Goal: Task Accomplishment & Management: Manage account settings

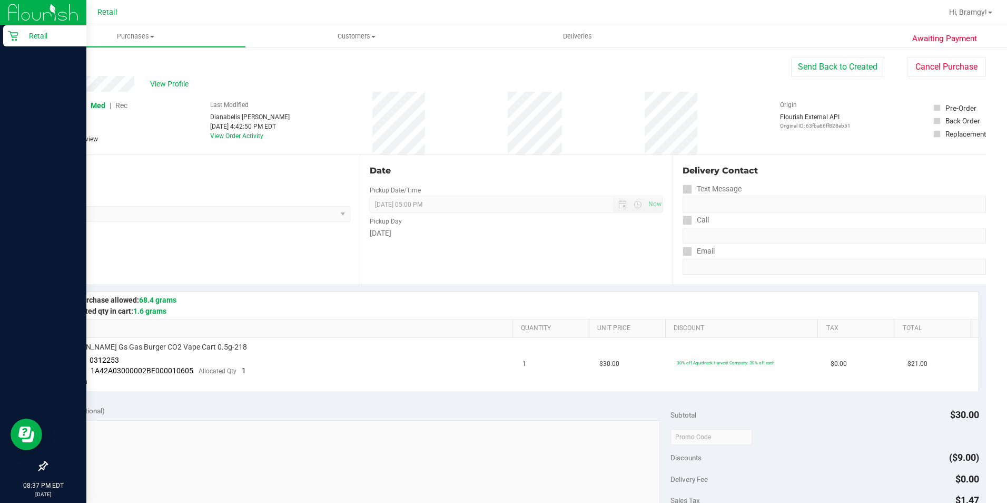
drag, startPoint x: 17, startPoint y: 30, endPoint x: 59, endPoint y: 42, distance: 43.7
click at [17, 30] on div "Retail" at bounding box center [44, 35] width 83 height 21
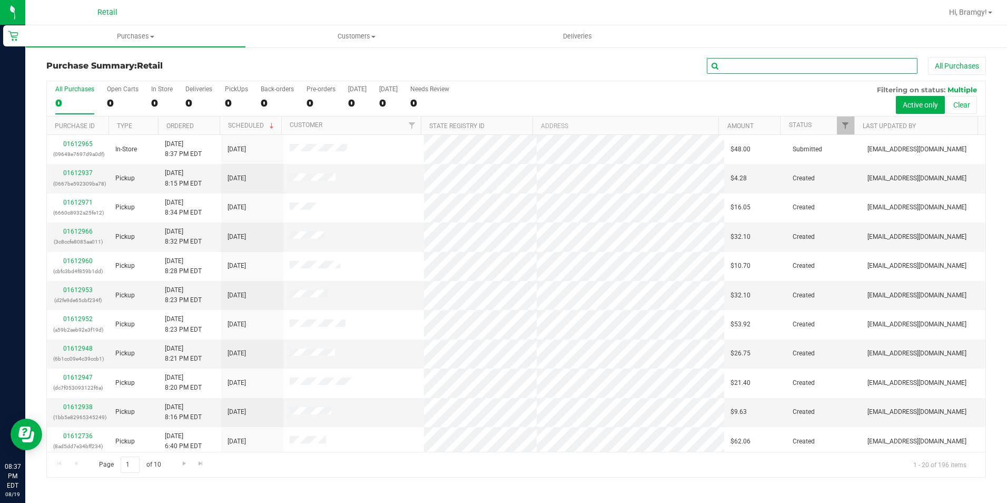
click at [781, 72] on input "text" at bounding box center [812, 66] width 211 height 16
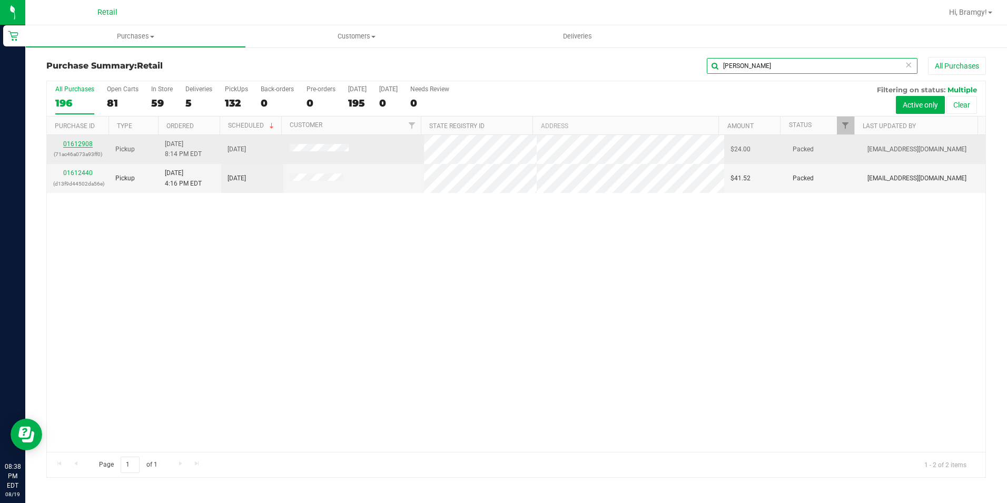
type input "[PERSON_NAME]"
click at [81, 140] on link "01612908" at bounding box center [77, 143] width 29 height 7
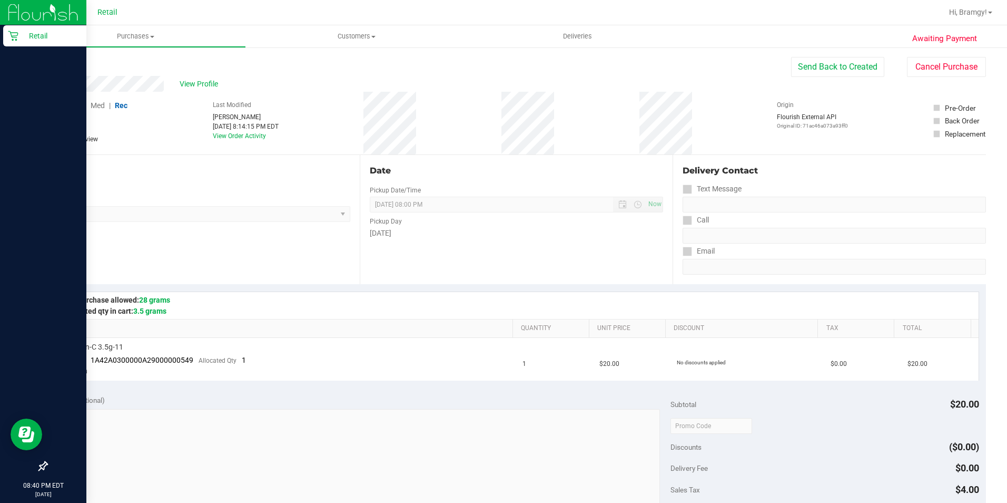
click at [8, 33] on icon at bounding box center [13, 36] width 11 height 11
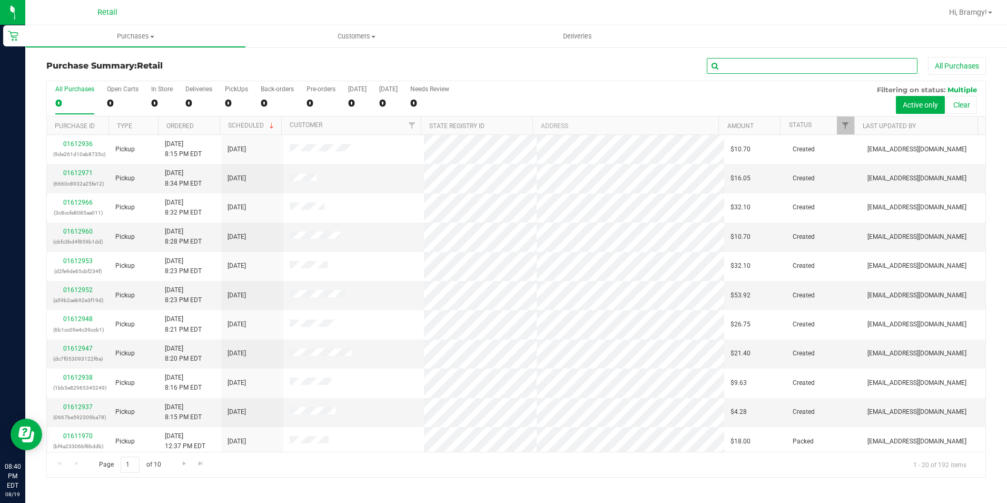
click at [802, 72] on input "text" at bounding box center [812, 66] width 211 height 16
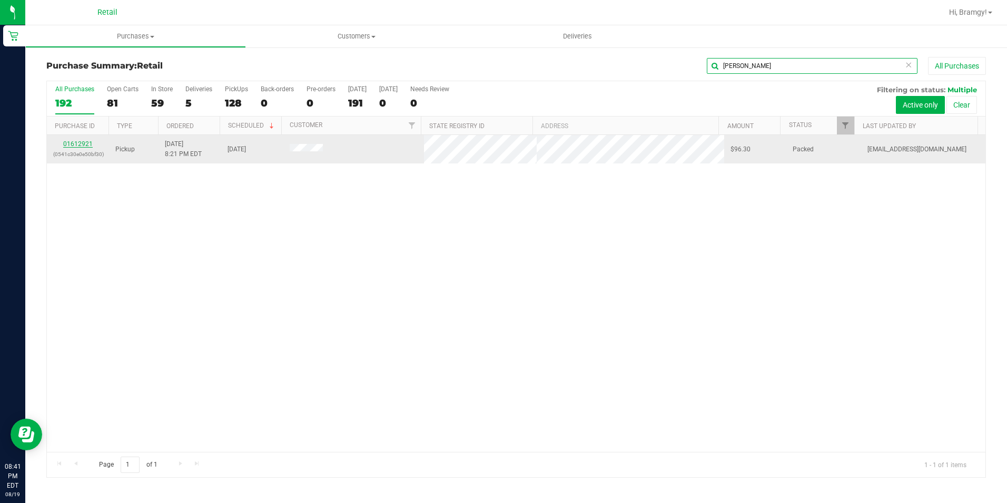
type input "[PERSON_NAME]"
click at [76, 141] on link "01612921" at bounding box center [77, 143] width 29 height 7
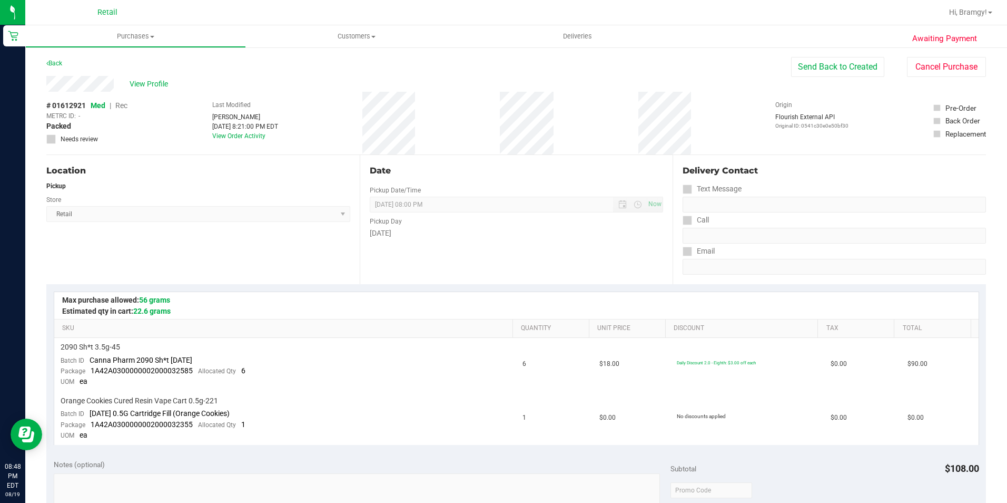
click at [103, 1] on nav "Retail Hi, Bramgy!" at bounding box center [516, 12] width 982 height 25
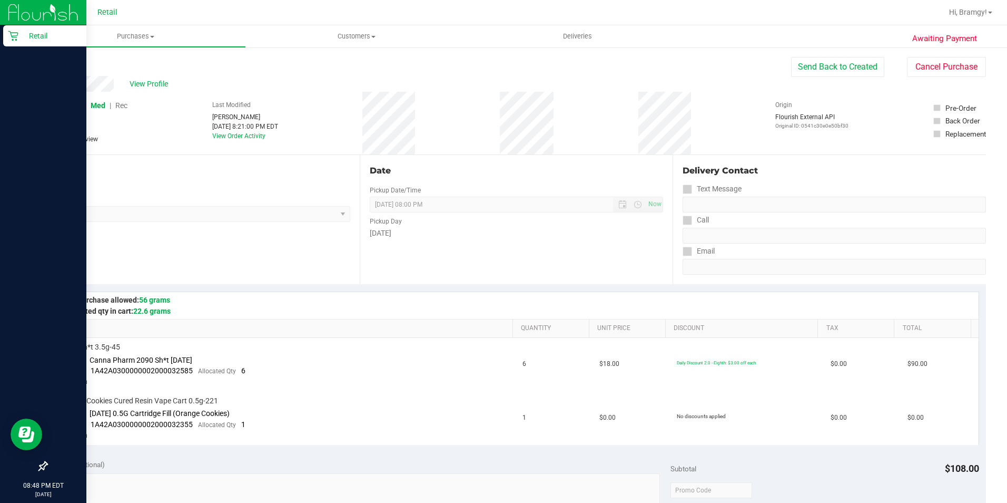
click at [9, 32] on icon at bounding box center [13, 36] width 10 height 10
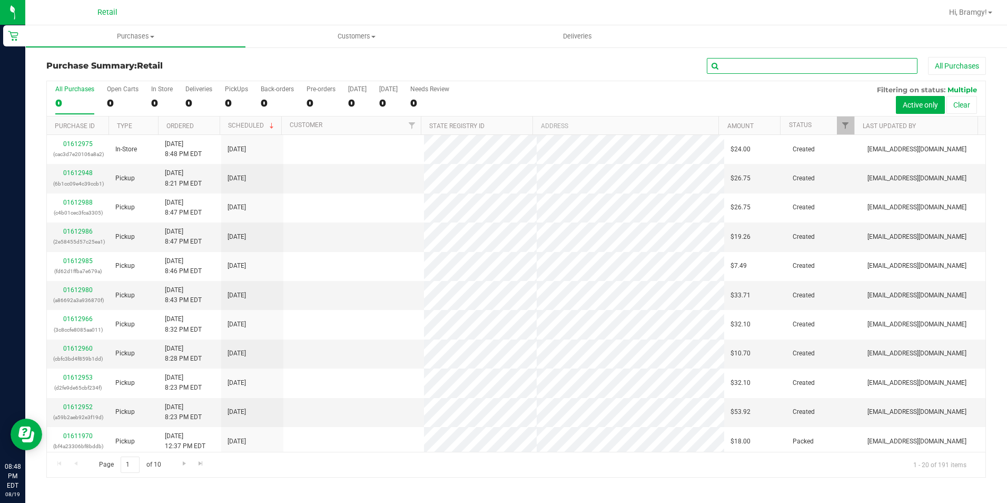
click at [790, 66] on input "text" at bounding box center [812, 66] width 211 height 16
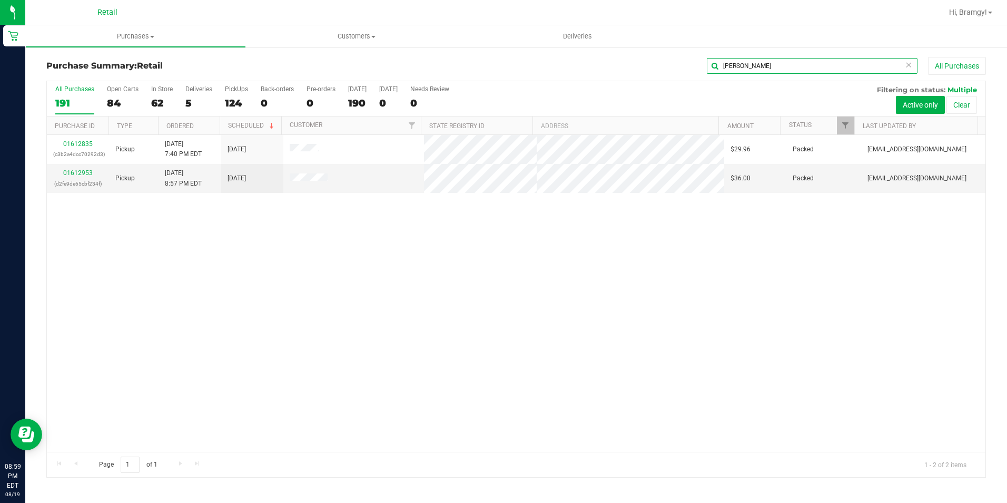
drag, startPoint x: 762, startPoint y: 68, endPoint x: 682, endPoint y: 66, distance: 80.6
click at [688, 67] on div "[PERSON_NAME] All Purchases" at bounding box center [673, 66] width 626 height 18
drag, startPoint x: 750, startPoint y: 62, endPoint x: 642, endPoint y: 62, distance: 108.0
click at [643, 62] on div "[PERSON_NAME] All Purchases" at bounding box center [673, 66] width 626 height 18
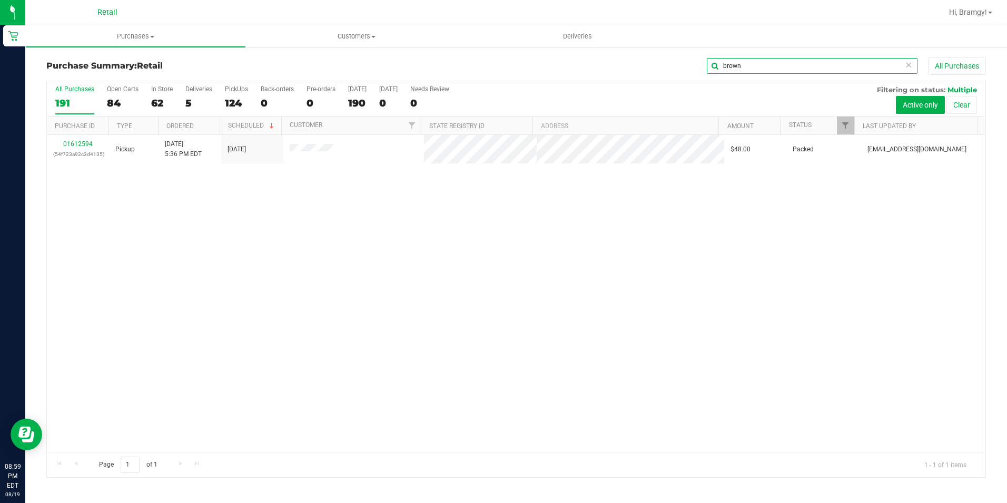
drag, startPoint x: 759, startPoint y: 68, endPoint x: 667, endPoint y: 68, distance: 92.2
click at [667, 68] on div "brown All Purchases" at bounding box center [673, 66] width 626 height 18
type input "brown"
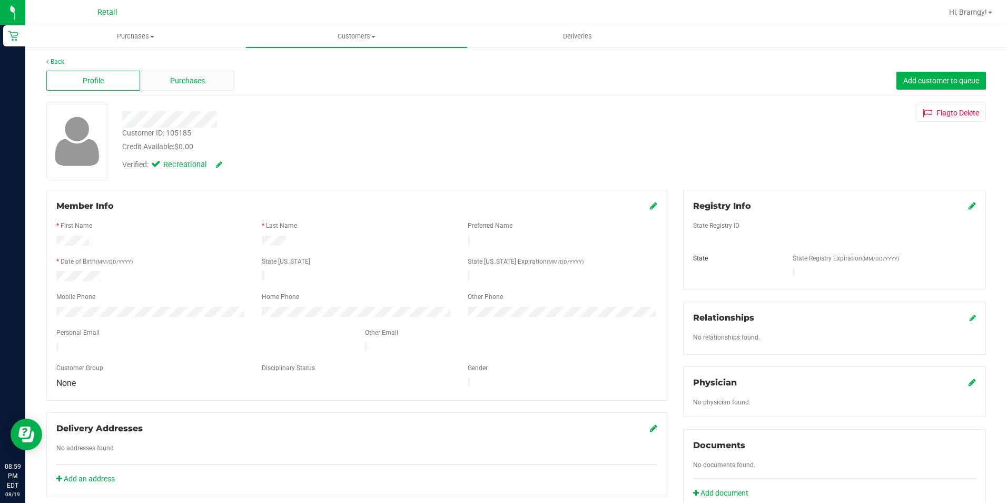
click at [181, 78] on span "Purchases" at bounding box center [187, 80] width 35 height 11
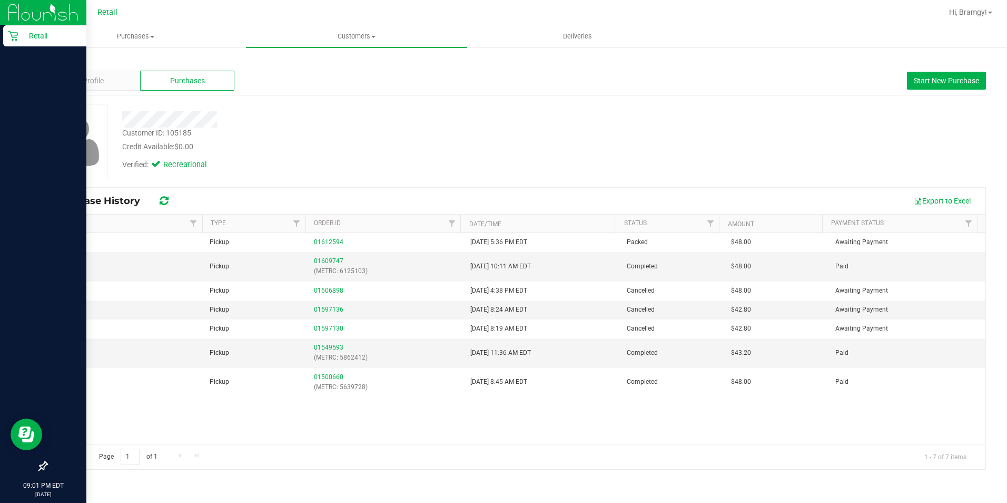
click at [19, 38] on p "Retail" at bounding box center [49, 35] width 63 height 13
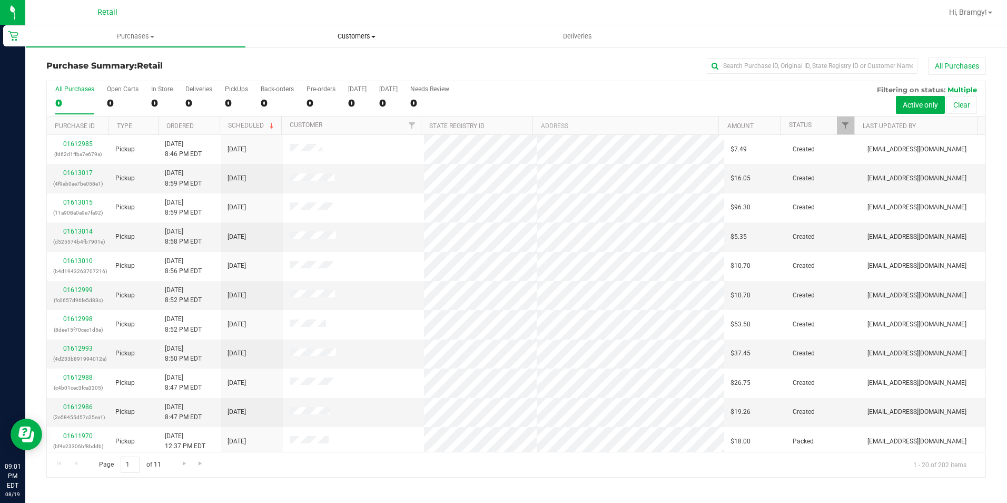
click at [333, 45] on uib-tab-heading "Customers All customers Add a new customer All physicians" at bounding box center [356, 36] width 221 height 22
click at [296, 64] on span "All customers" at bounding box center [284, 63] width 76 height 9
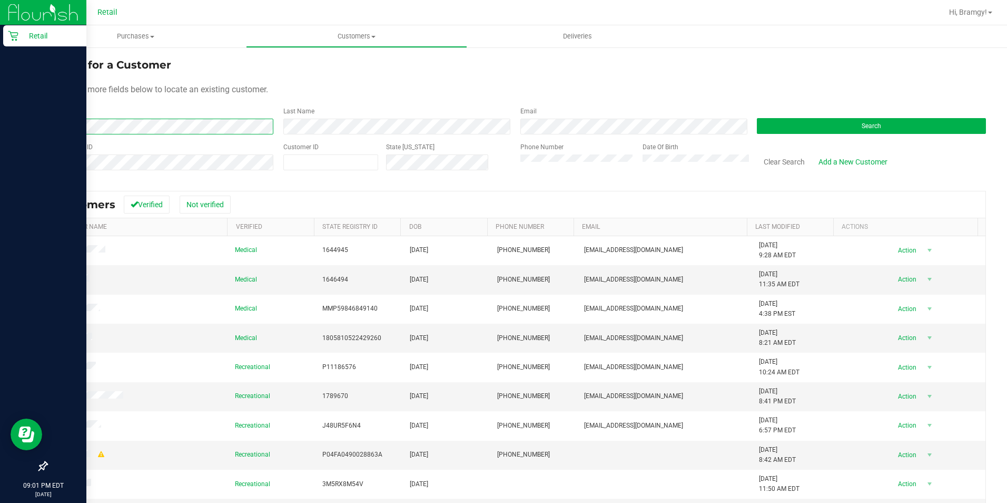
click at [14, 126] on div "Retail 09:01 PM EDT [DATE] 08/19 Retail Hi, Bramgy! Purchases Summary of purcha…" at bounding box center [503, 251] width 1007 height 503
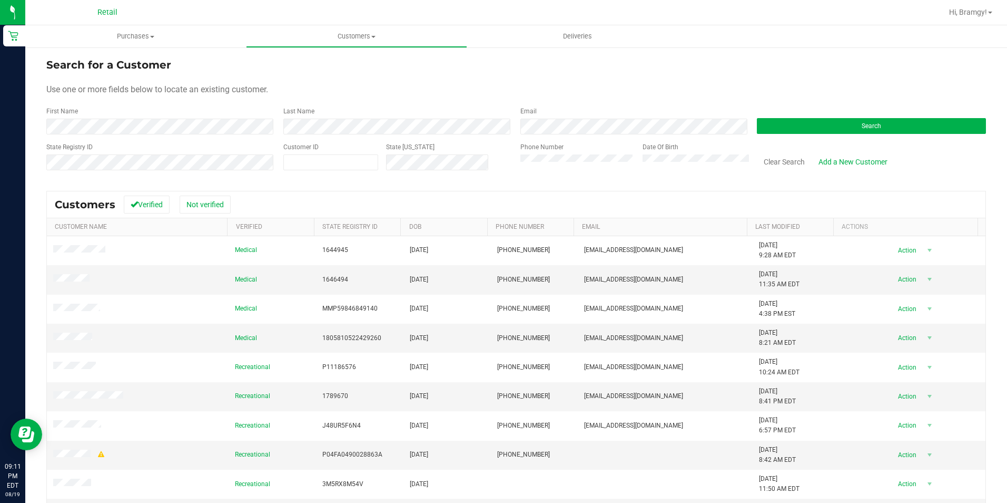
click at [110, 6] on div "Retail" at bounding box center [107, 12] width 20 height 13
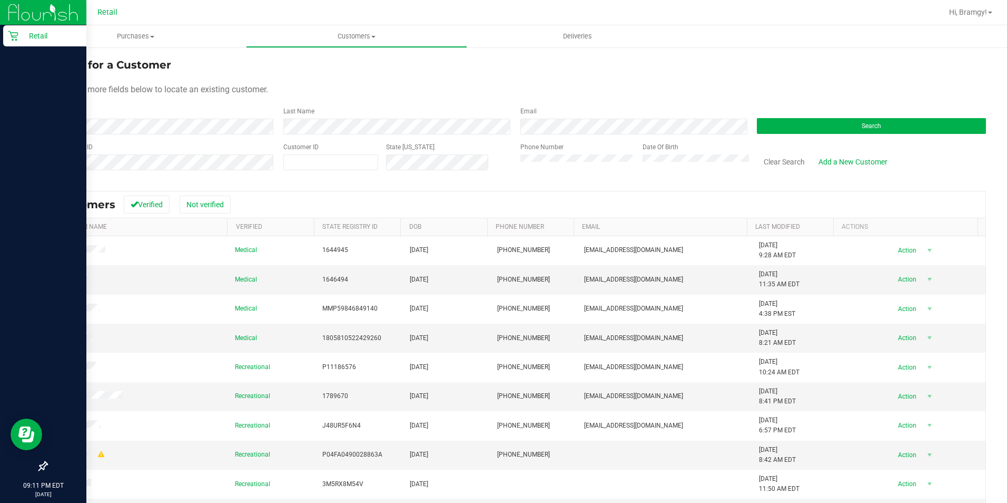
click at [8, 33] on icon at bounding box center [13, 36] width 11 height 11
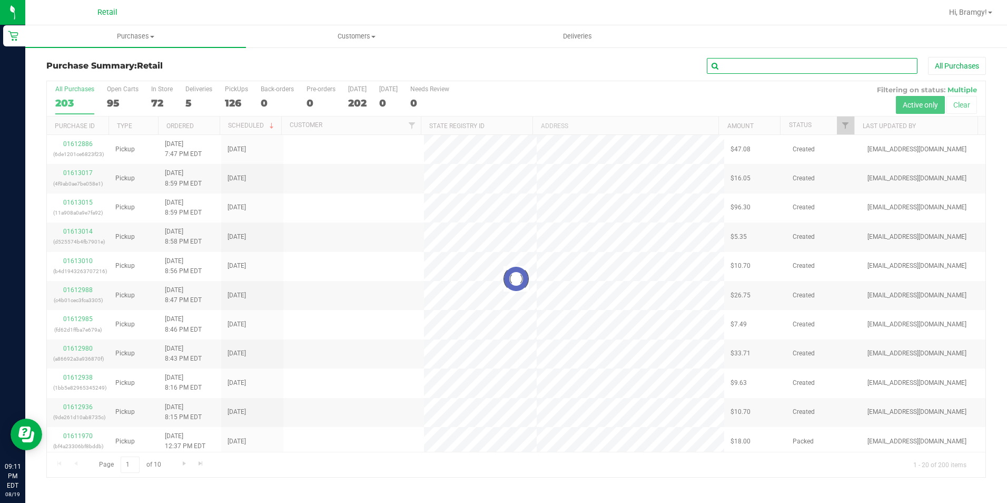
click at [779, 66] on input "text" at bounding box center [812, 66] width 211 height 16
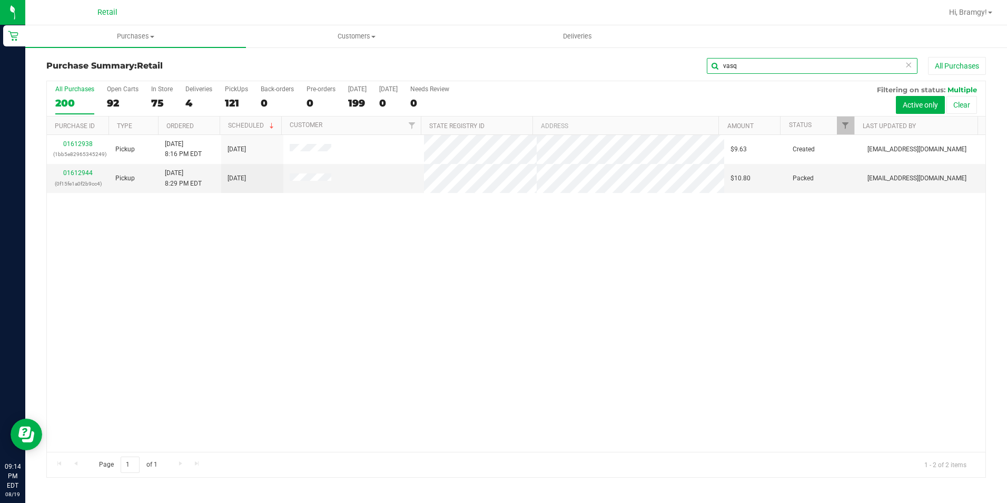
drag, startPoint x: 759, startPoint y: 69, endPoint x: 609, endPoint y: 49, distance: 150.9
click at [670, 76] on div "Purchase Summary: Retail [GEOGRAPHIC_DATA] All Purchases" at bounding box center [516, 68] width 940 height 23
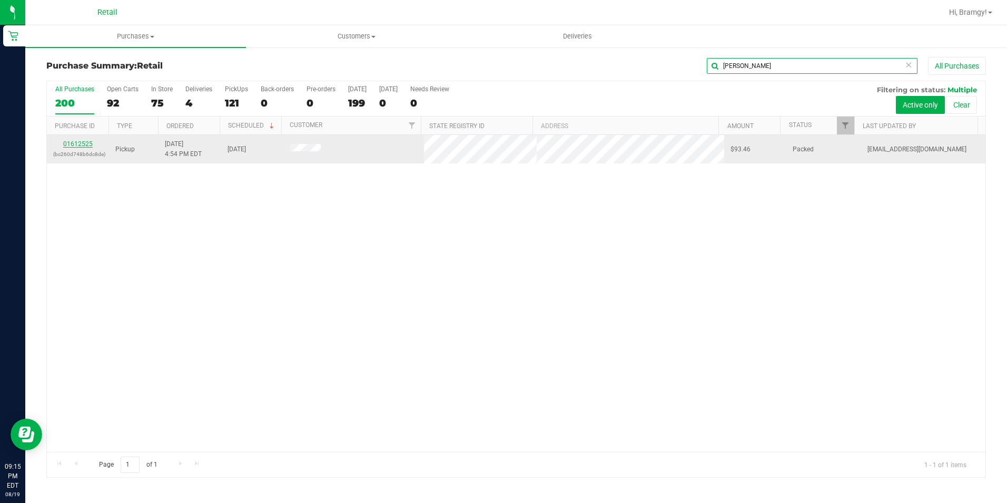
type input "[PERSON_NAME]"
click at [74, 142] on link "01612525" at bounding box center [77, 143] width 29 height 7
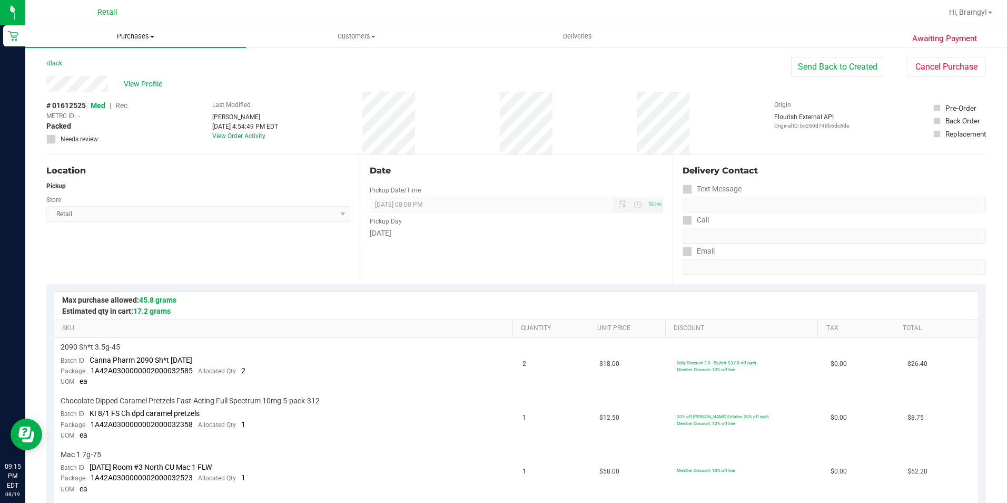
click at [131, 37] on span "Purchases" at bounding box center [135, 36] width 221 height 9
click at [54, 85] on span "All purchases" at bounding box center [62, 88] width 75 height 9
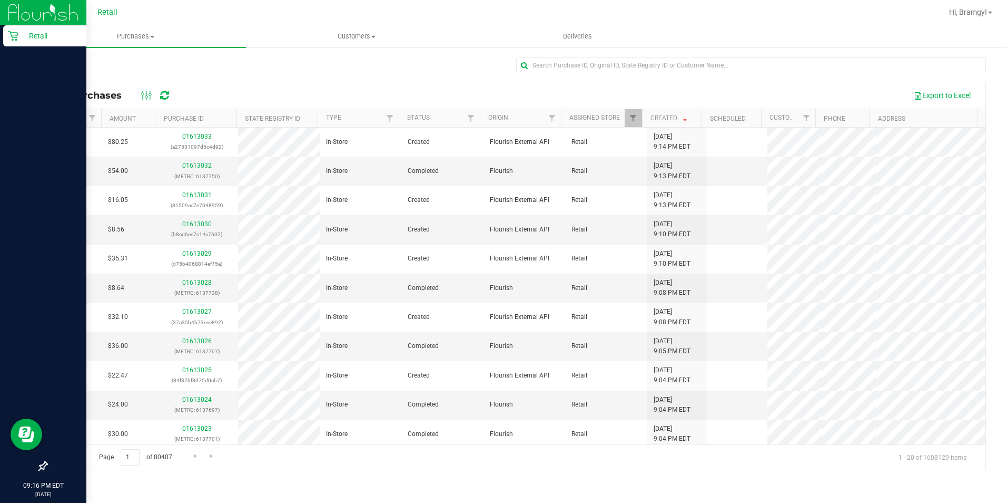
click at [7, 38] on div "Retail" at bounding box center [44, 35] width 83 height 21
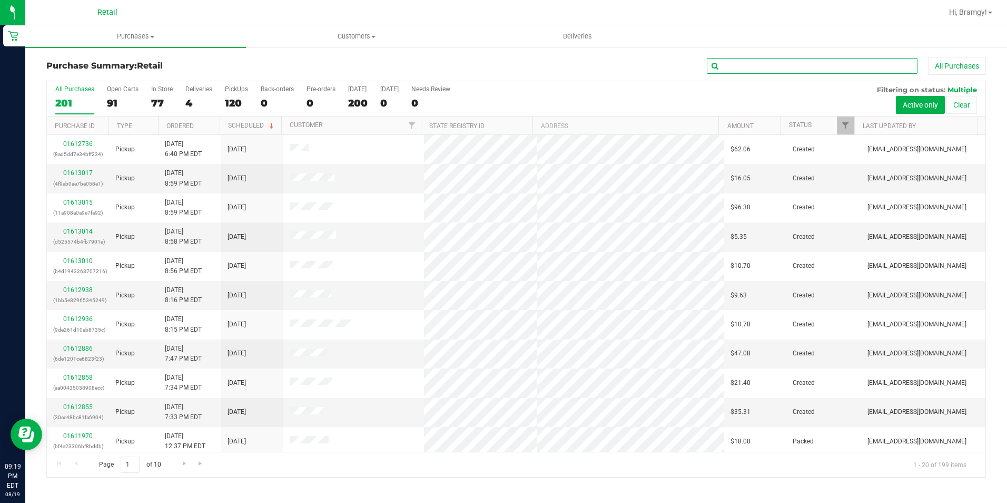
click at [798, 67] on input "text" at bounding box center [812, 66] width 211 height 16
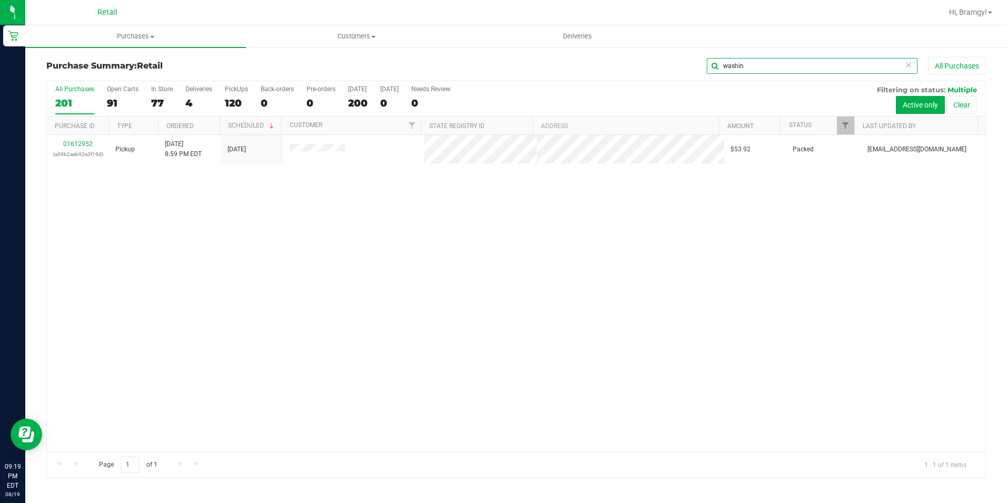
type input "washin"
drag, startPoint x: 756, startPoint y: 71, endPoint x: 670, endPoint y: 79, distance: 86.8
click at [673, 78] on div "Purchase Summary: Retail washin All Purchases" at bounding box center [516, 68] width 940 height 23
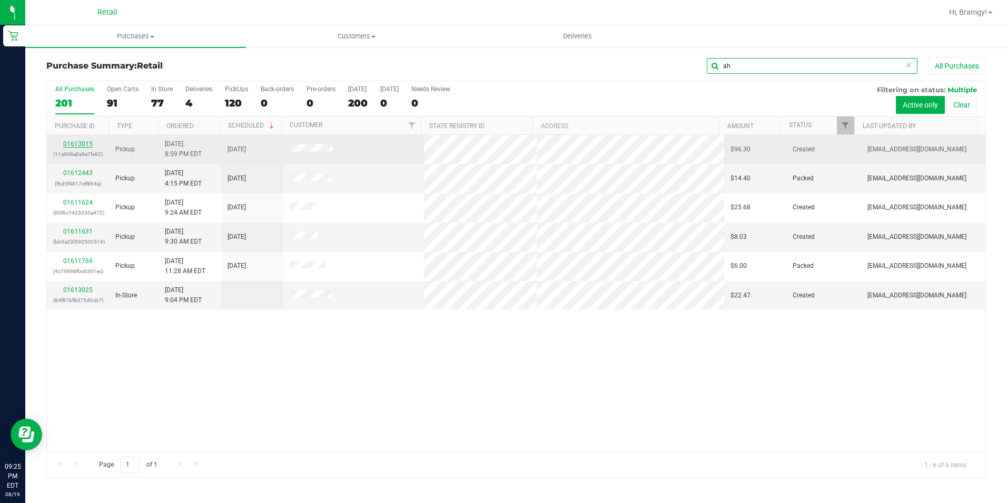
type input "ah"
click at [76, 143] on link "01613015" at bounding box center [77, 143] width 29 height 7
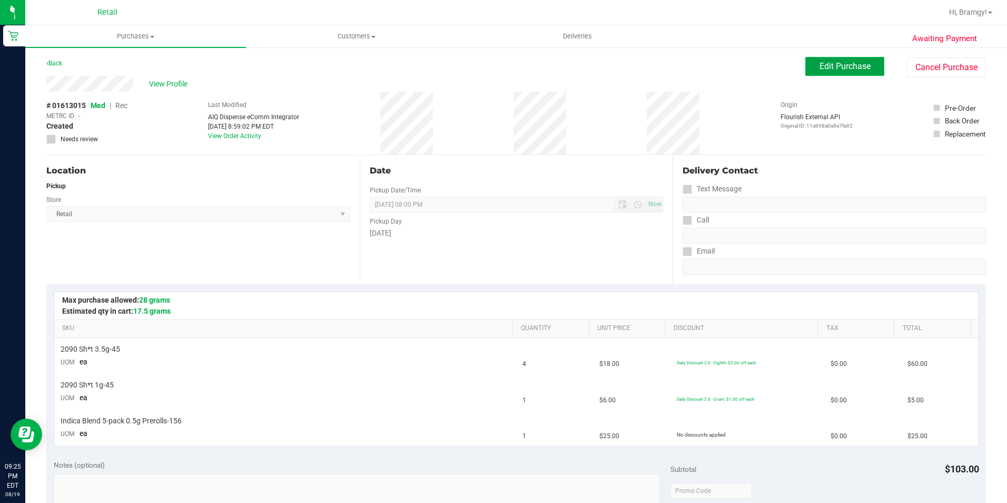
click at [855, 68] on span "Edit Purchase" at bounding box center [845, 66] width 51 height 10
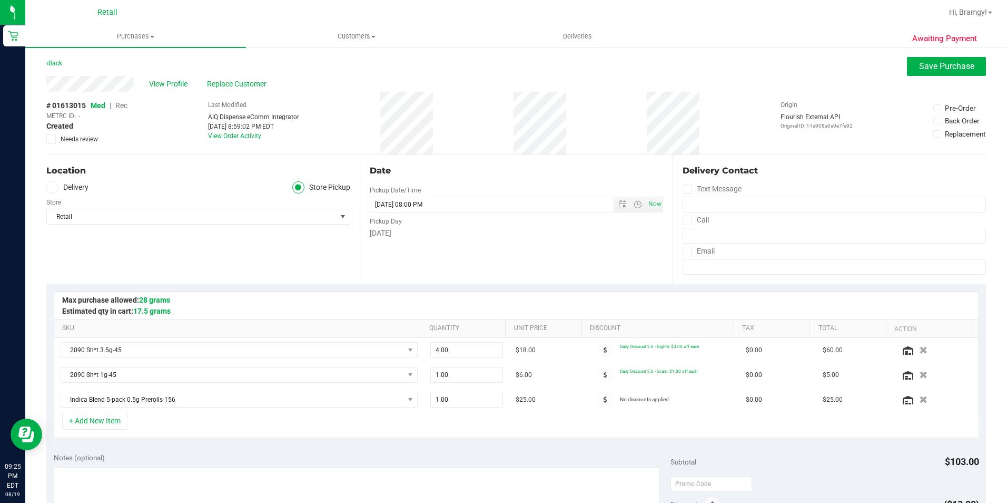
click at [936, 78] on div "View Profile Replace Customer" at bounding box center [516, 84] width 940 height 16
click at [936, 68] on span "Save Purchase" at bounding box center [946, 66] width 55 height 10
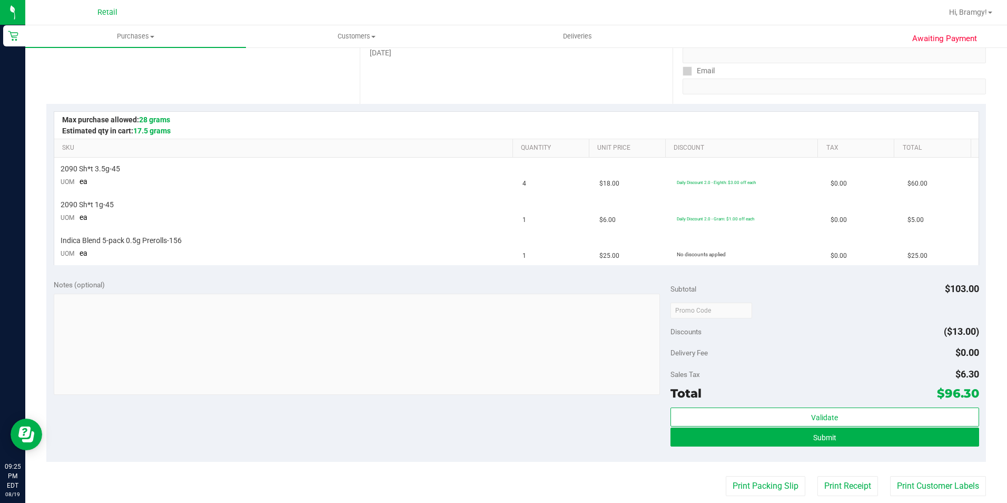
scroll to position [211, 0]
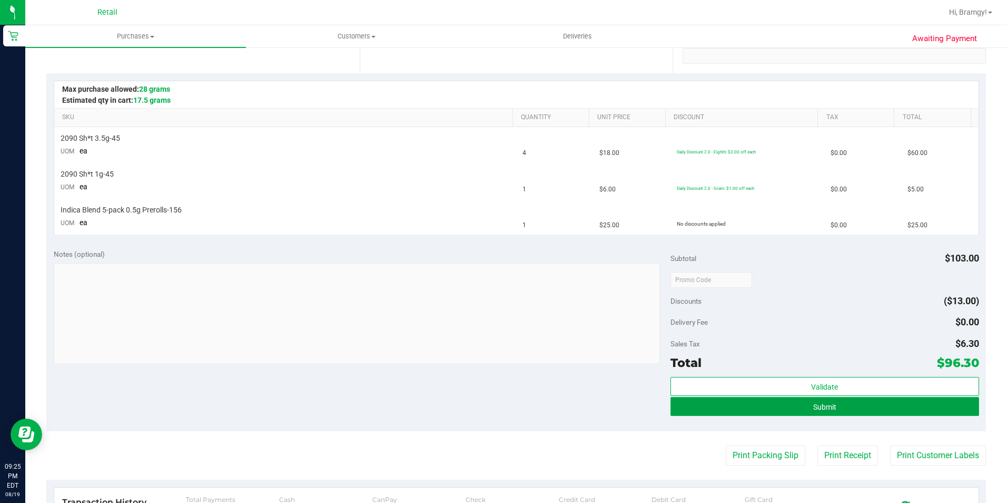
click at [837, 407] on button "Submit" at bounding box center [825, 406] width 309 height 19
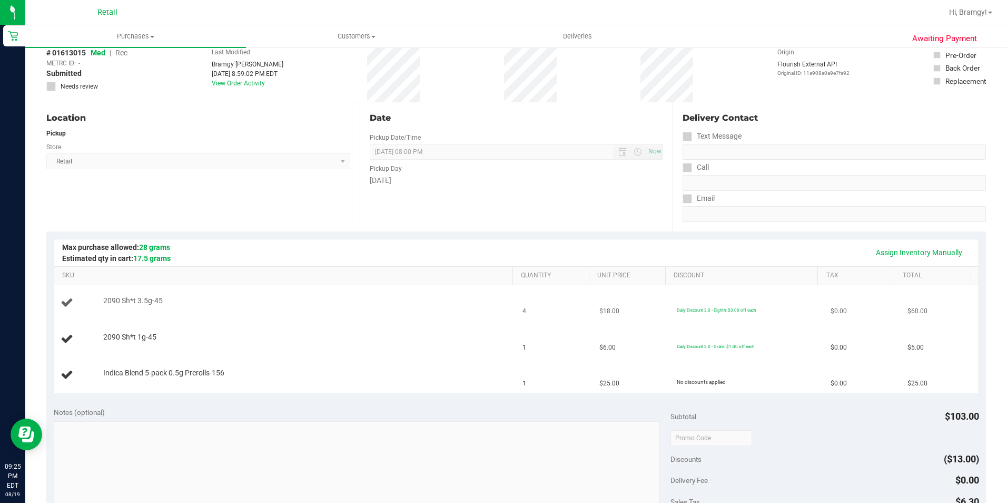
scroll to position [0, 0]
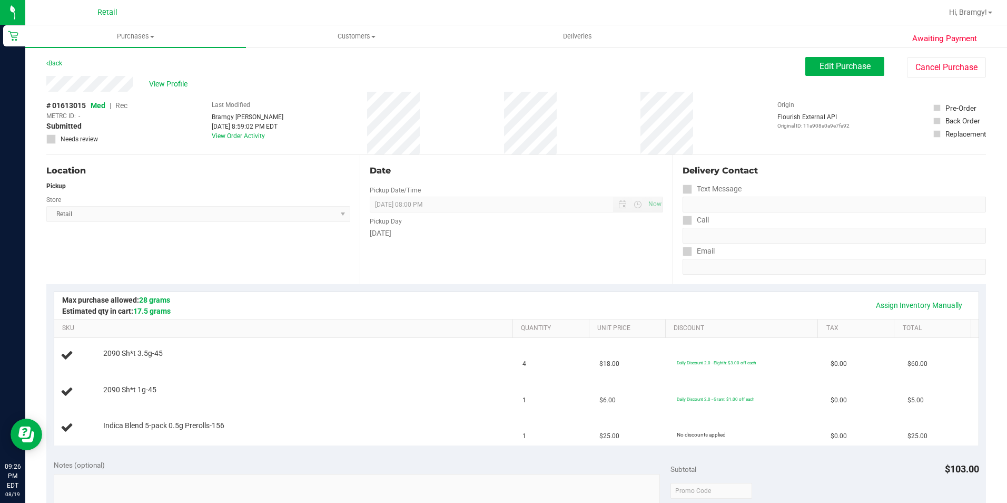
click at [889, 58] on div "Edit Purchase Cancel Purchase" at bounding box center [895, 67] width 181 height 21
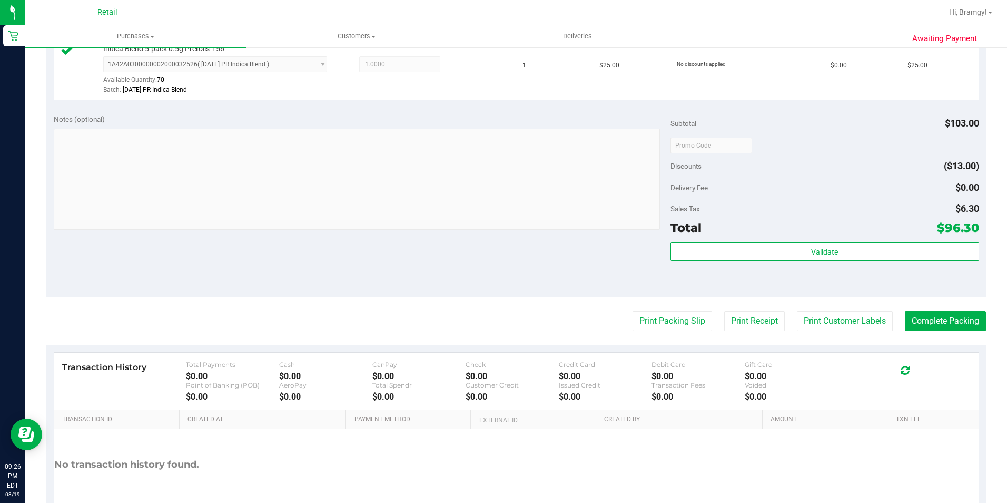
scroll to position [421, 0]
click at [941, 314] on button "Complete Packing" at bounding box center [945, 320] width 81 height 20
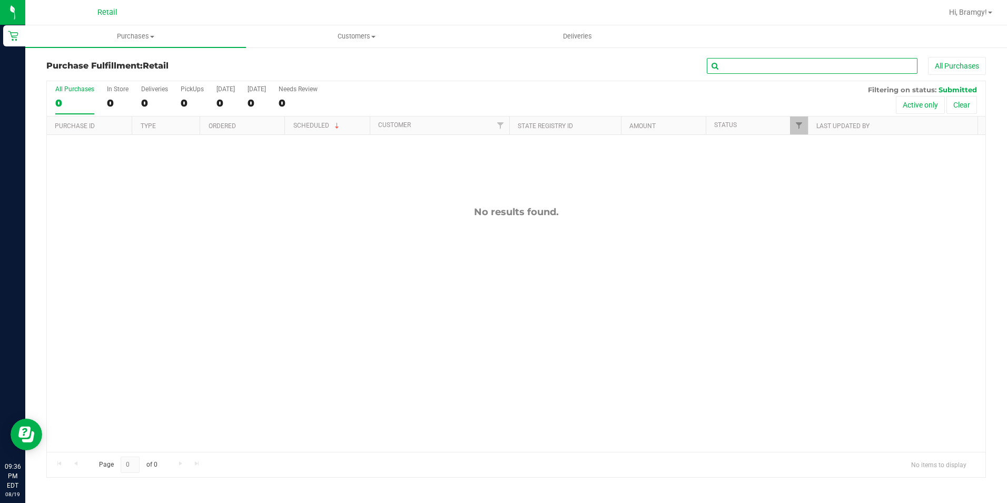
click at [775, 68] on input "text" at bounding box center [812, 66] width 211 height 16
type input "c"
click at [132, 37] on span "Purchases" at bounding box center [135, 36] width 221 height 9
click at [140, 93] on li "All purchases" at bounding box center [135, 89] width 221 height 13
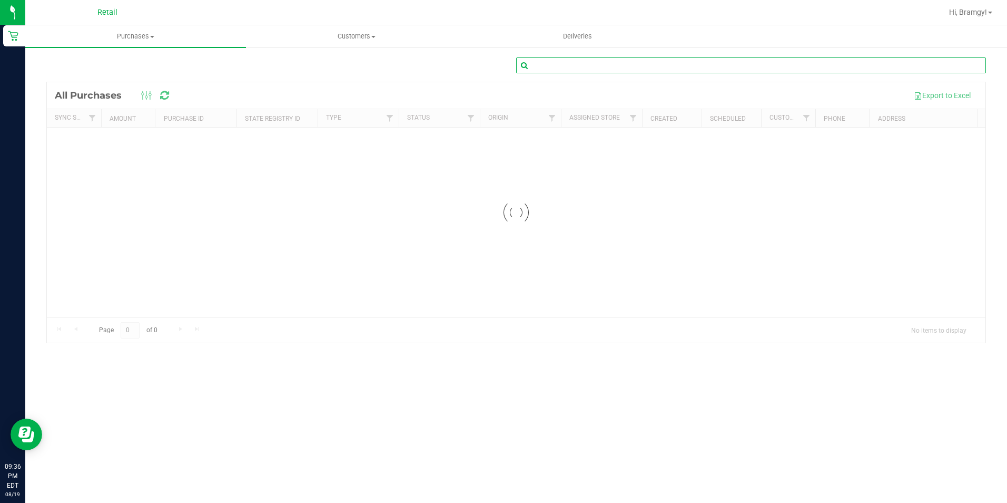
click at [772, 66] on input "text" at bounding box center [751, 65] width 470 height 16
type input "[PERSON_NAME]"
drag, startPoint x: 564, startPoint y: 66, endPoint x: 468, endPoint y: 58, distance: 96.2
click at [471, 61] on div "[PERSON_NAME]" at bounding box center [516, 69] width 940 height 24
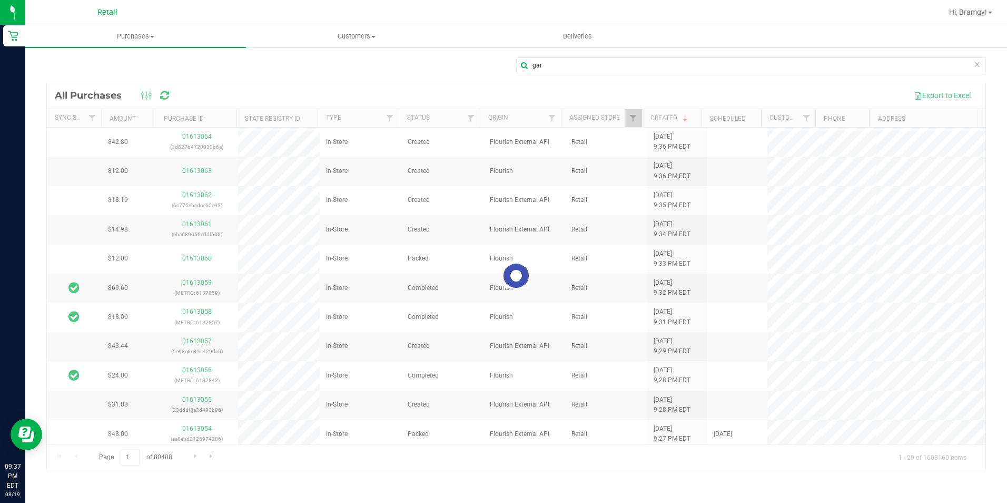
drag, startPoint x: 981, startPoint y: 223, endPoint x: 899, endPoint y: 209, distance: 83.5
click at [979, 248] on div at bounding box center [516, 275] width 939 height 387
click at [572, 71] on input "gar" at bounding box center [751, 65] width 470 height 16
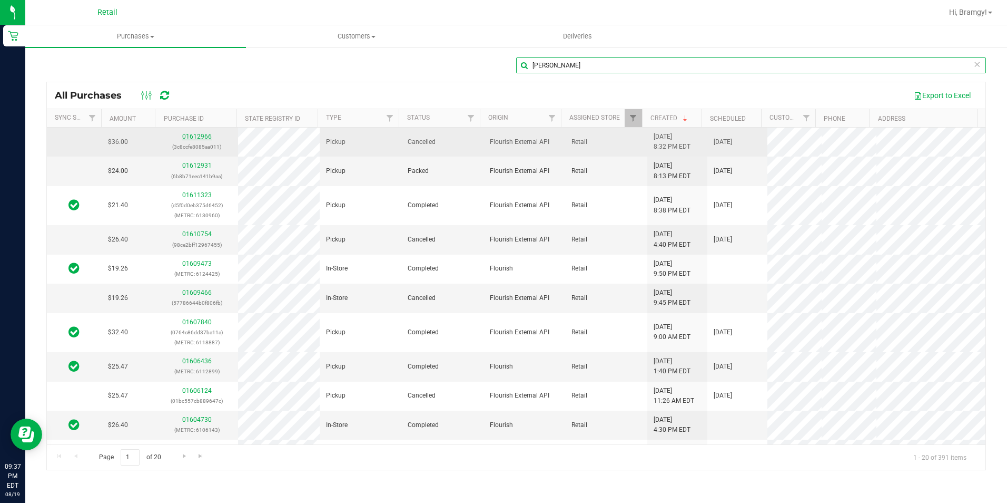
type input "[PERSON_NAME]"
click at [195, 138] on link "01612966" at bounding box center [196, 136] width 29 height 7
